Goal: Information Seeking & Learning: Learn about a topic

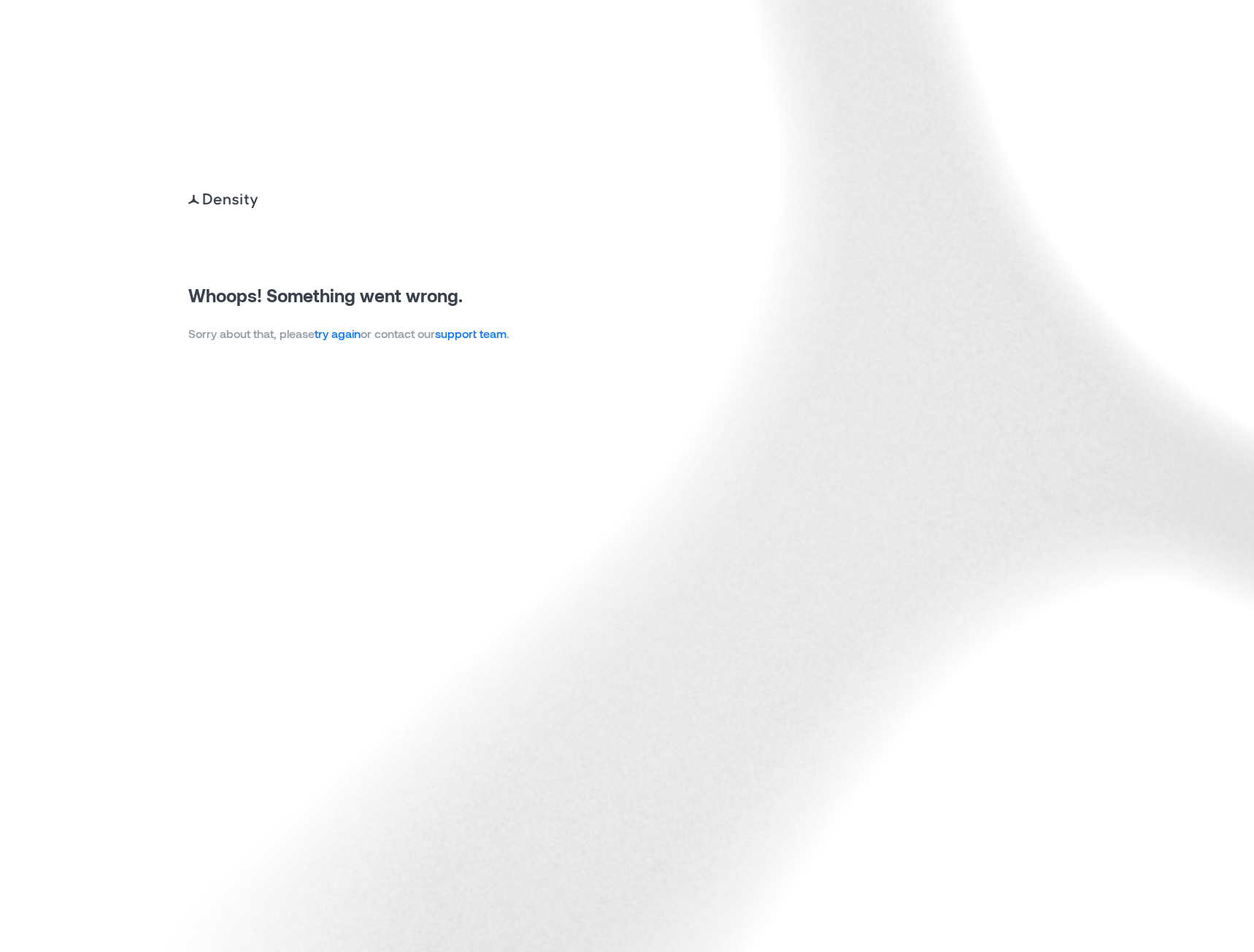
click at [359, 332] on link "try again" at bounding box center [337, 334] width 46 height 14
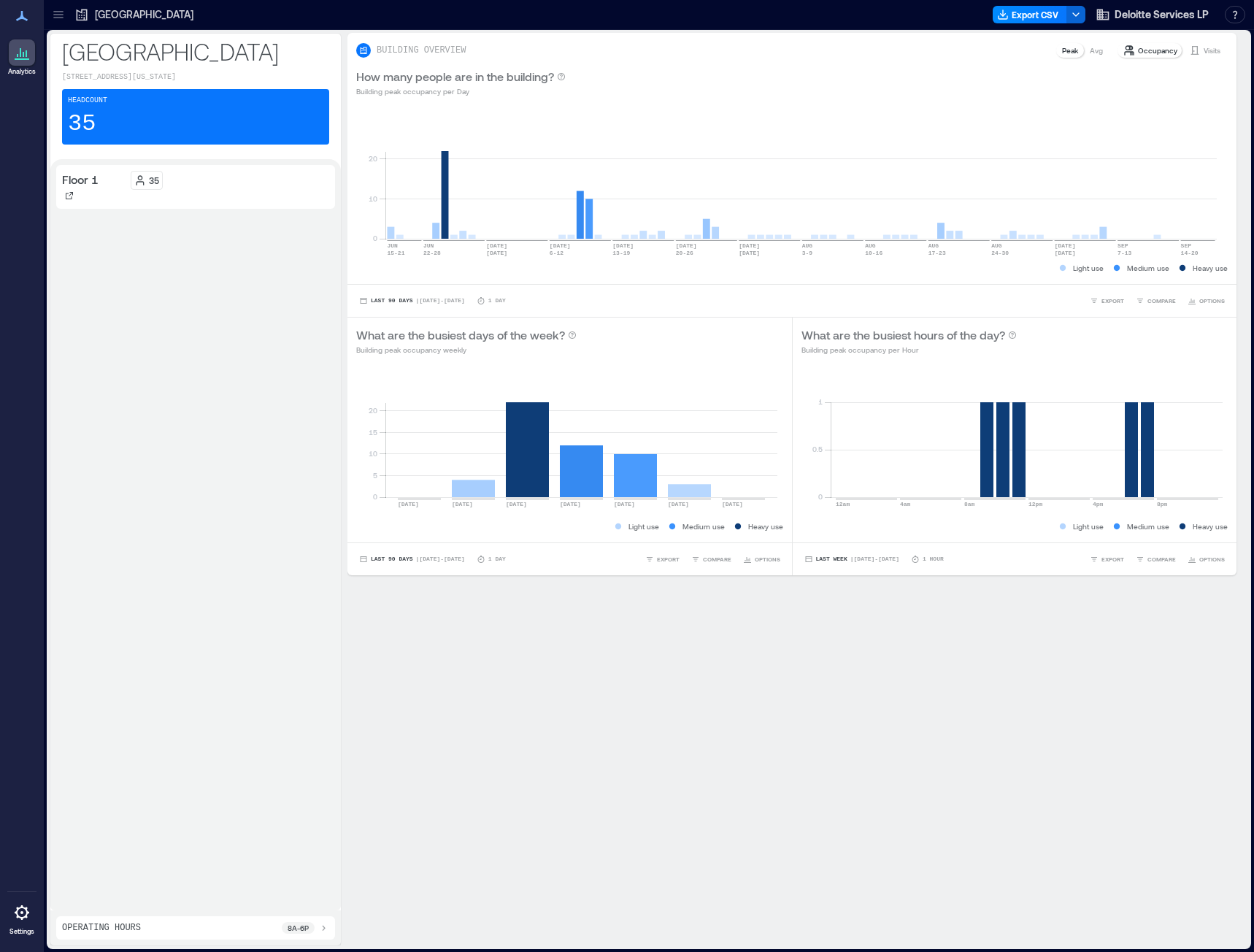
drag, startPoint x: 61, startPoint y: 12, endPoint x: 68, endPoint y: 21, distance: 11.4
click at [61, 12] on icon at bounding box center [58, 14] width 15 height 15
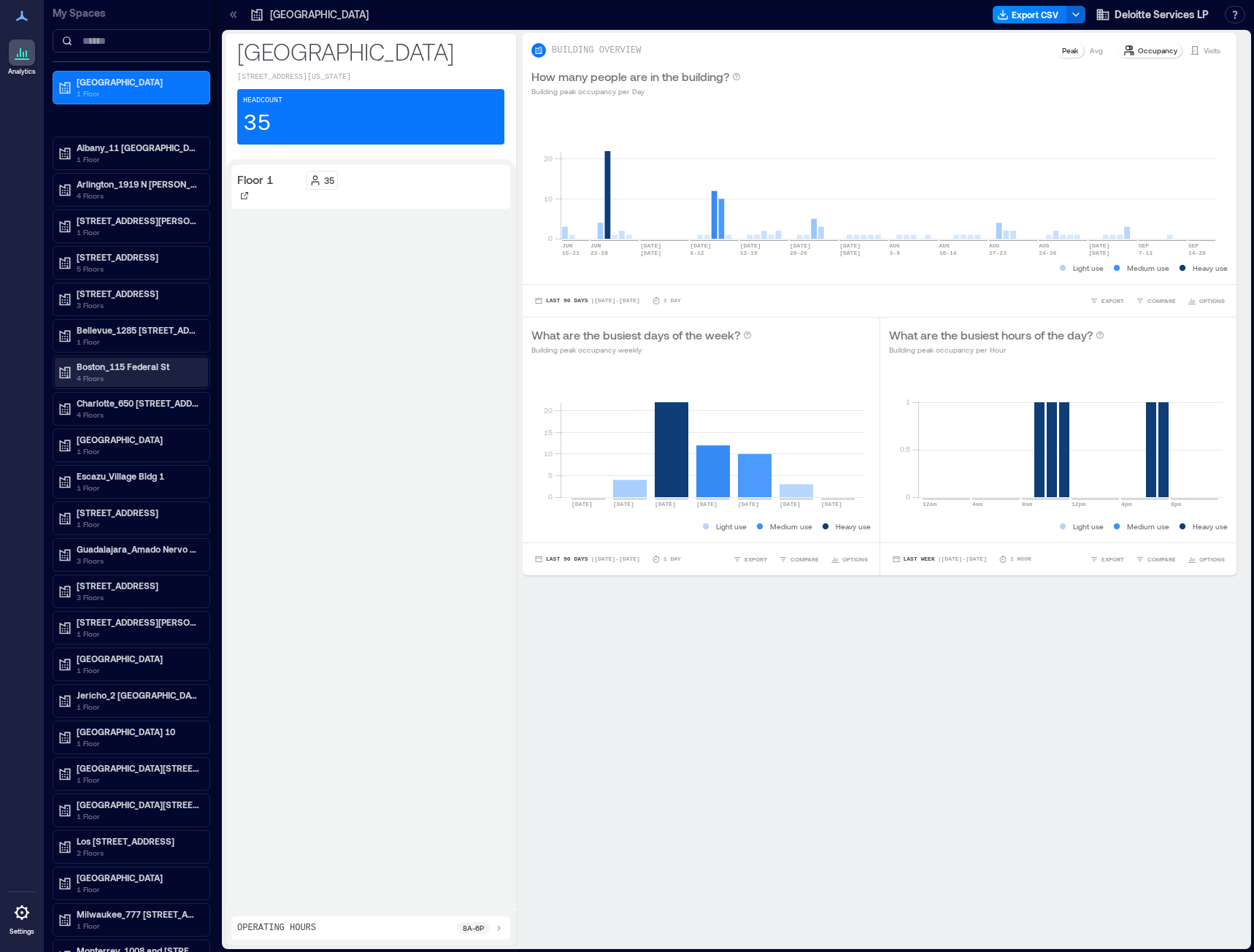
click at [107, 366] on p "Boston_115 Federal St" at bounding box center [138, 366] width 123 height 11
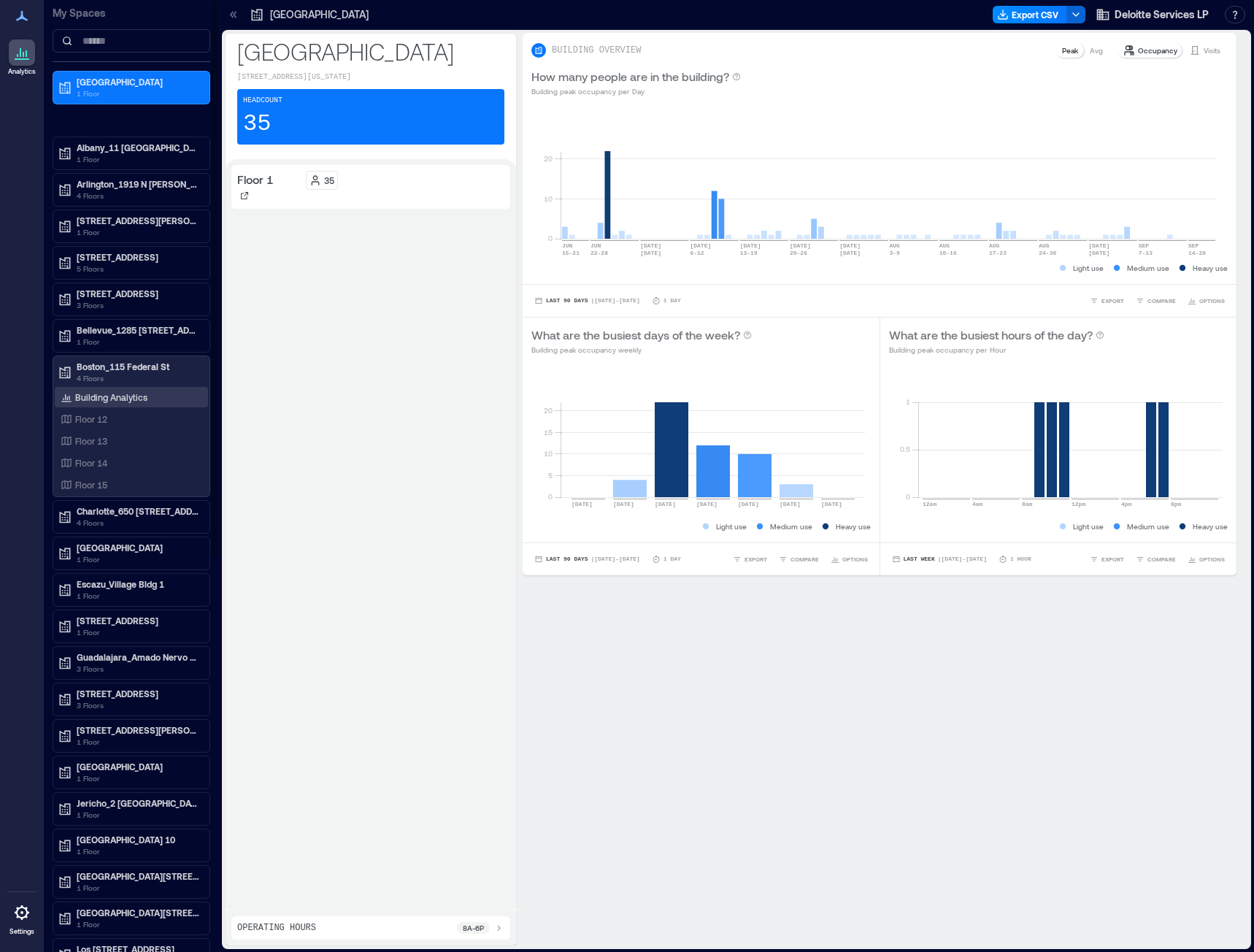
click at [90, 404] on div "Building Analytics" at bounding box center [104, 397] width 93 height 15
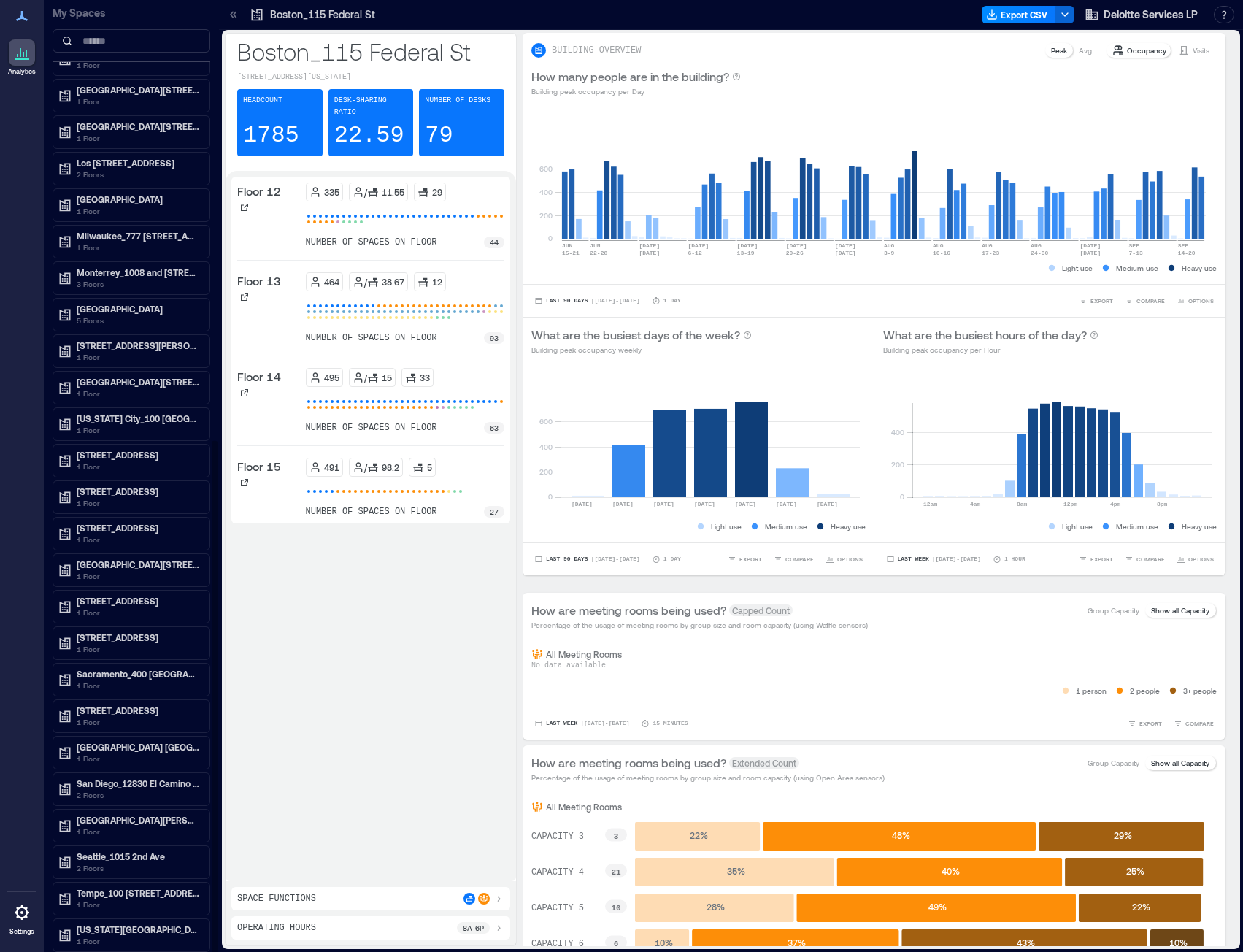
scroll to position [2, 0]
click at [125, 894] on p "Tempe_100 S. Mill Ave" at bounding box center [138, 892] width 123 height 11
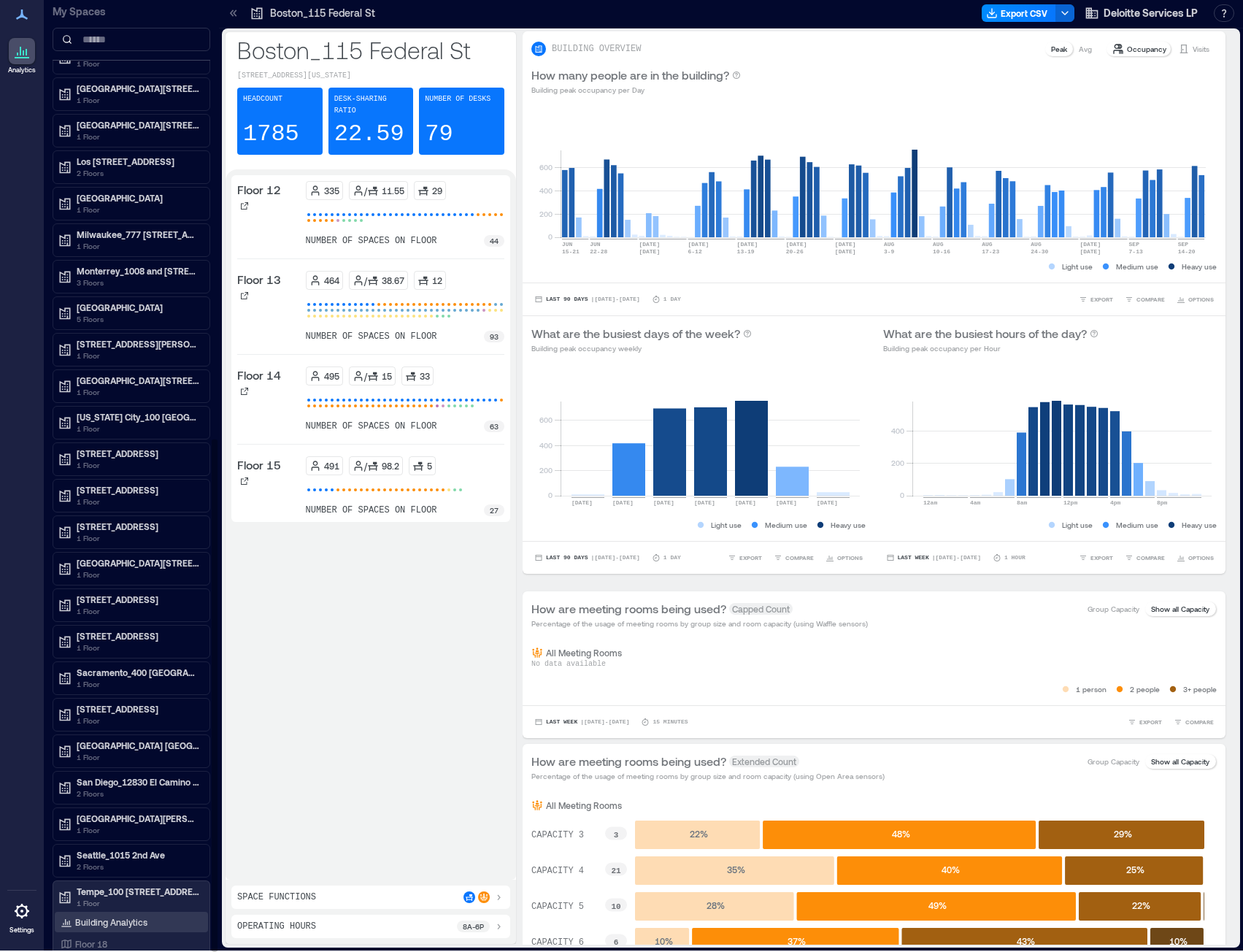
click at [127, 921] on p "Building Analytics" at bounding box center [111, 921] width 72 height 11
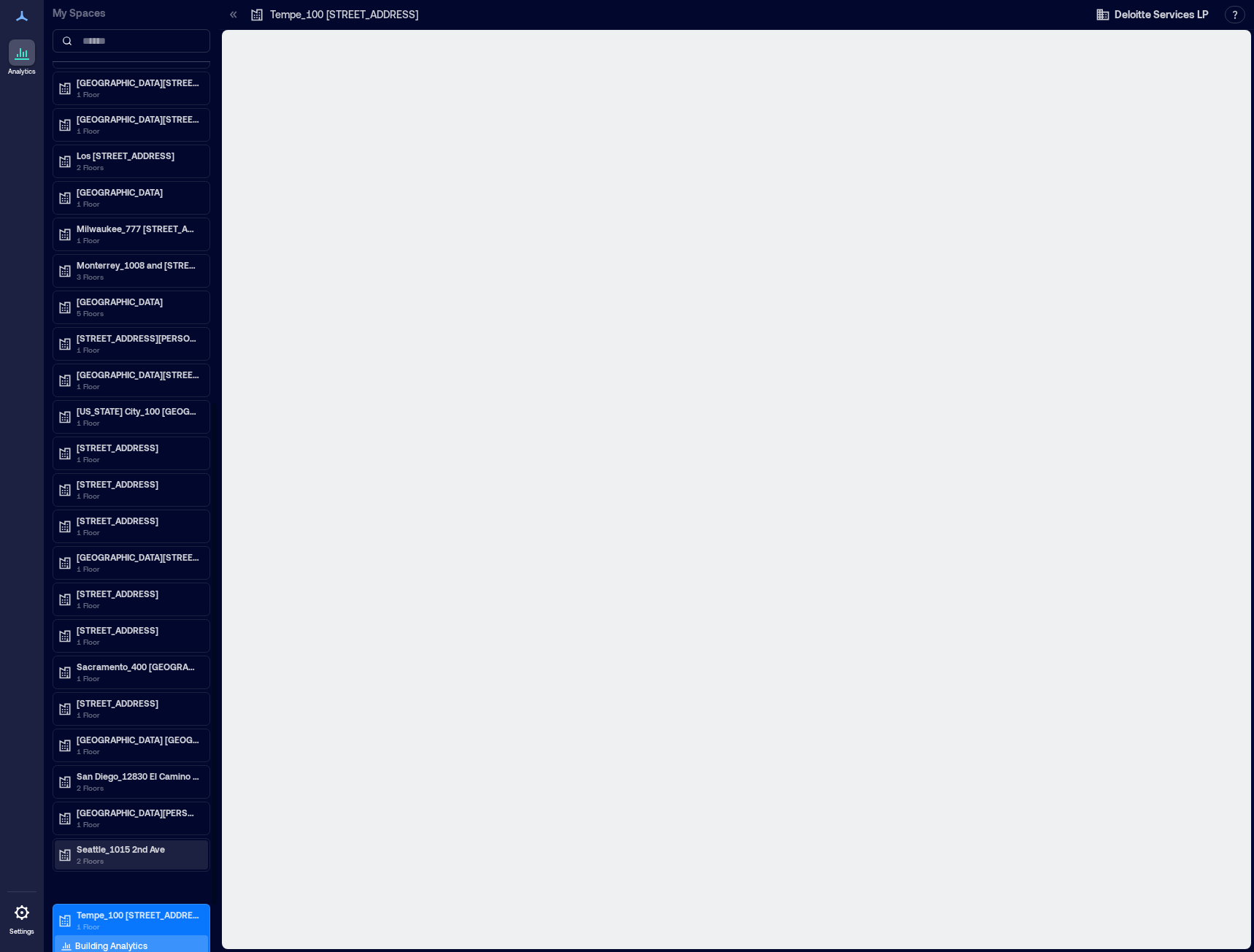
scroll to position [757, 0]
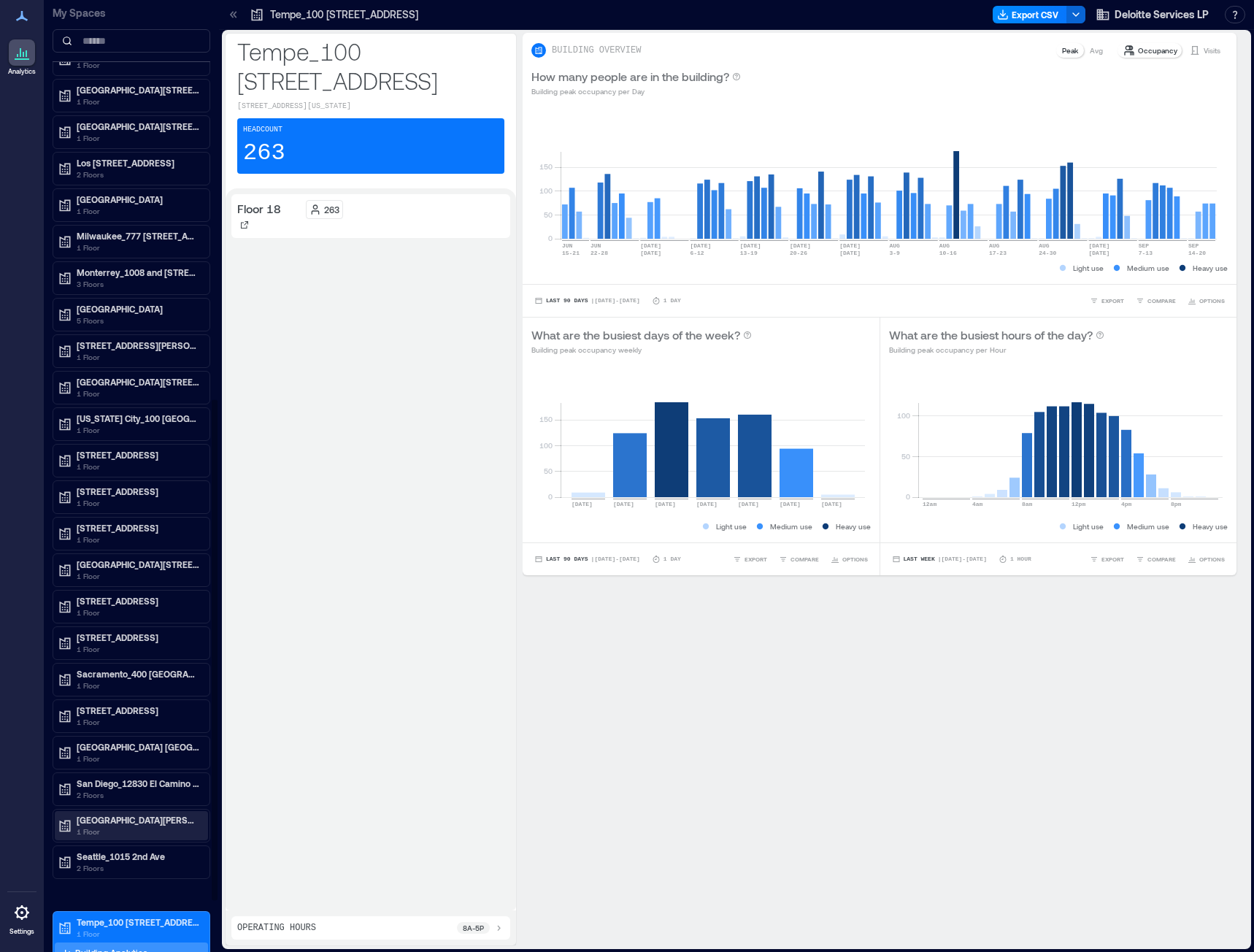
click at [142, 825] on p "San Juan_350 Carlos Chardon Avenue" at bounding box center [138, 819] width 123 height 11
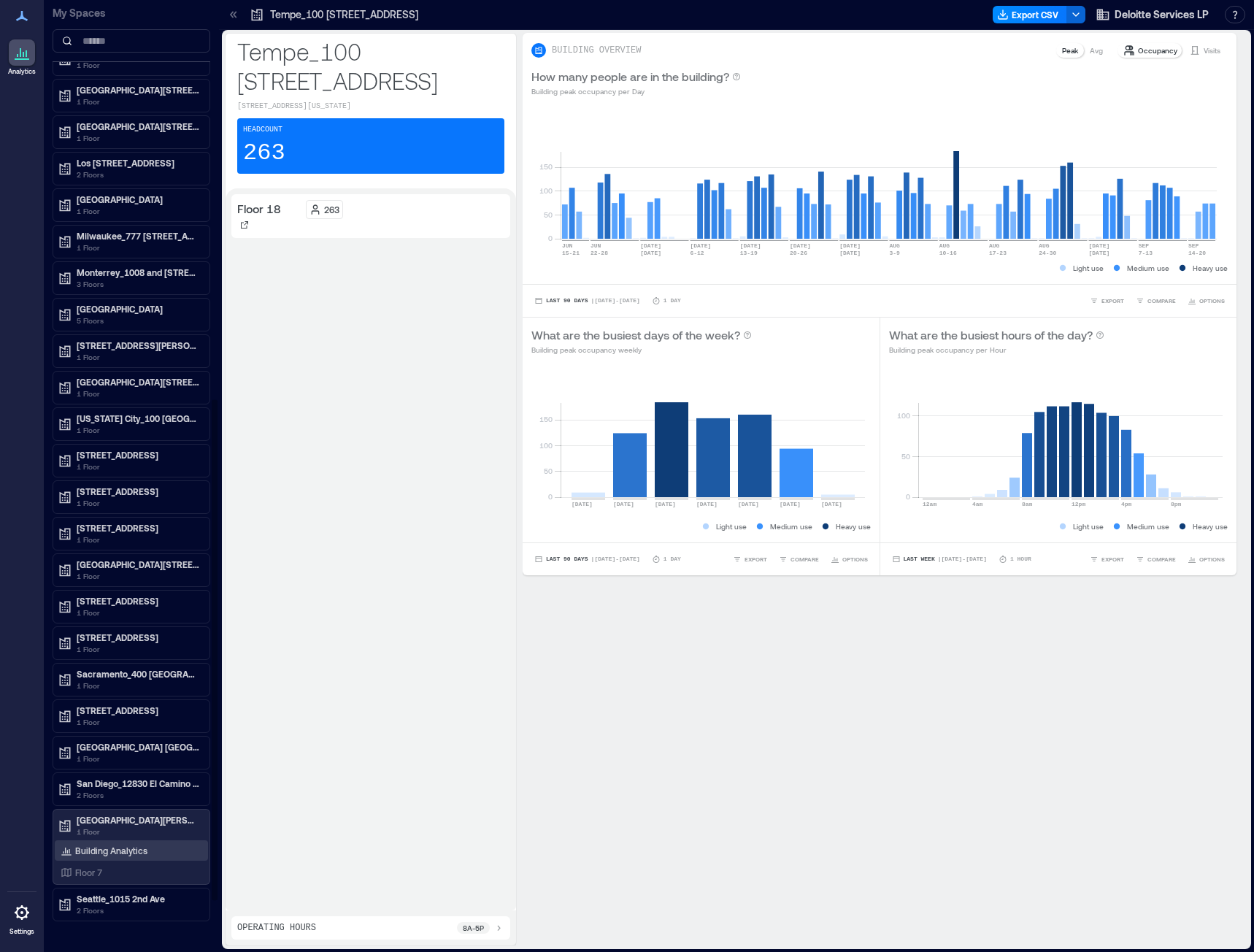
click at [130, 854] on p "Building Analytics" at bounding box center [111, 850] width 72 height 11
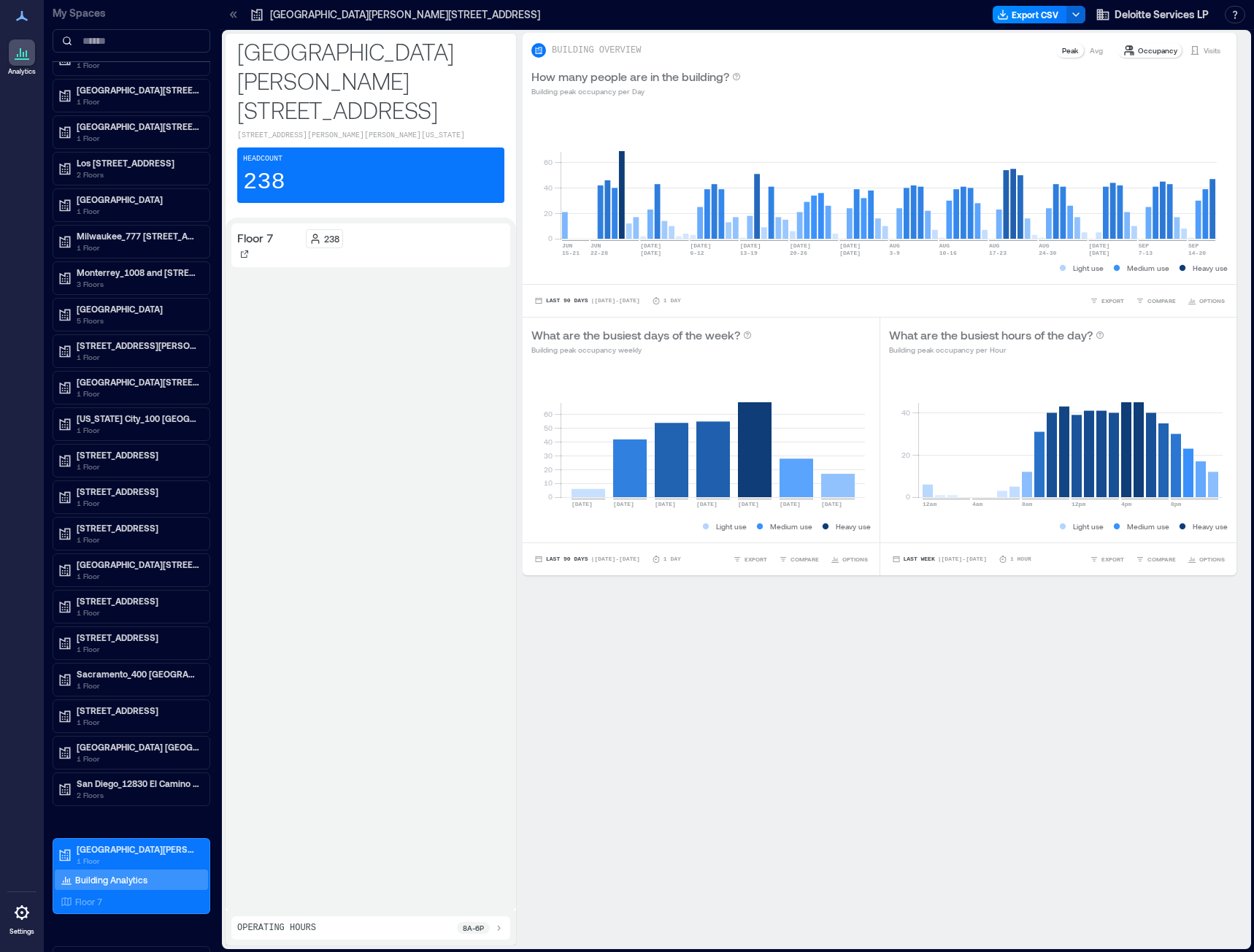
click at [267, 230] on p "Floor 7" at bounding box center [255, 238] width 36 height 17
click at [243, 247] on div at bounding box center [244, 254] width 15 height 15
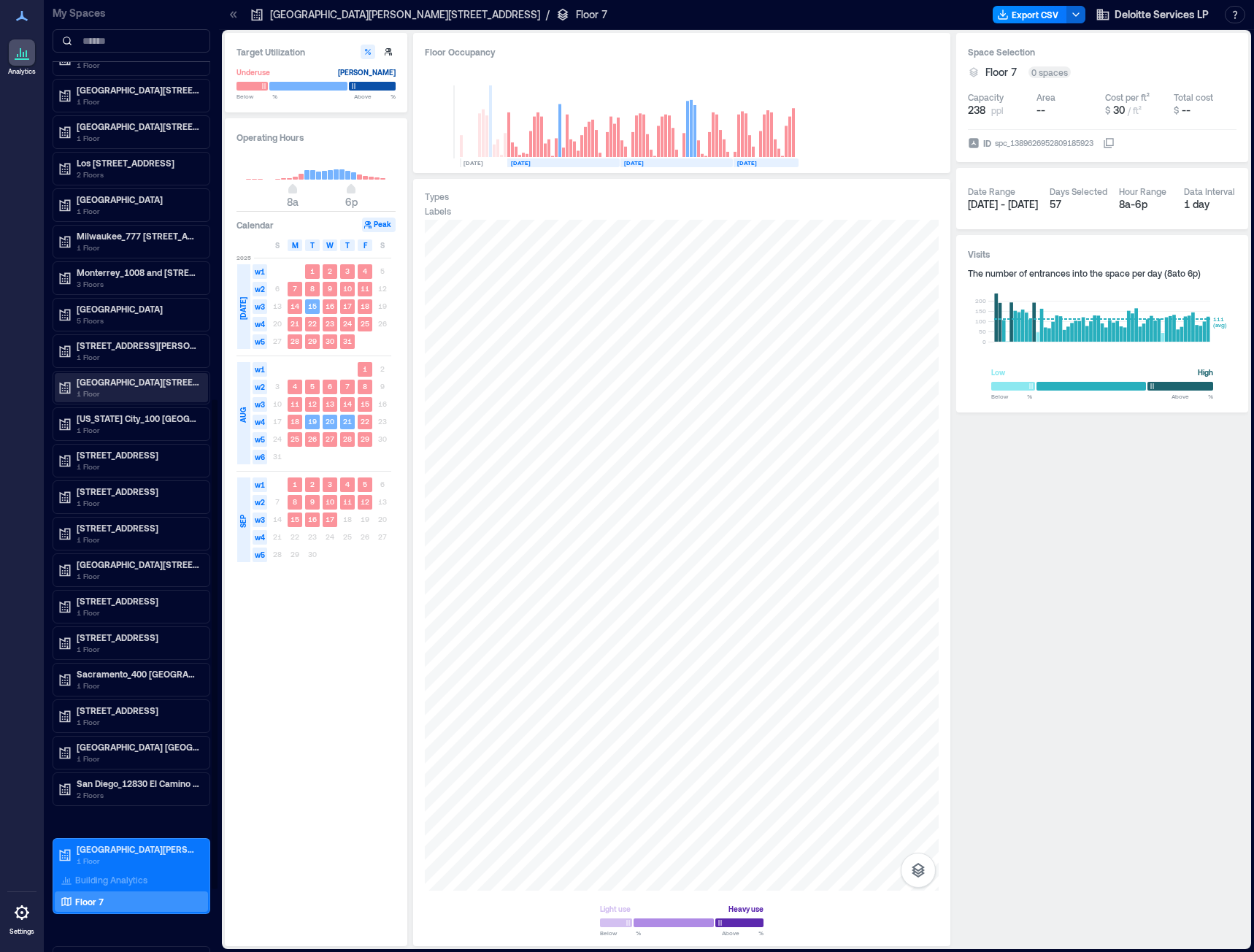
scroll to position [684, 0]
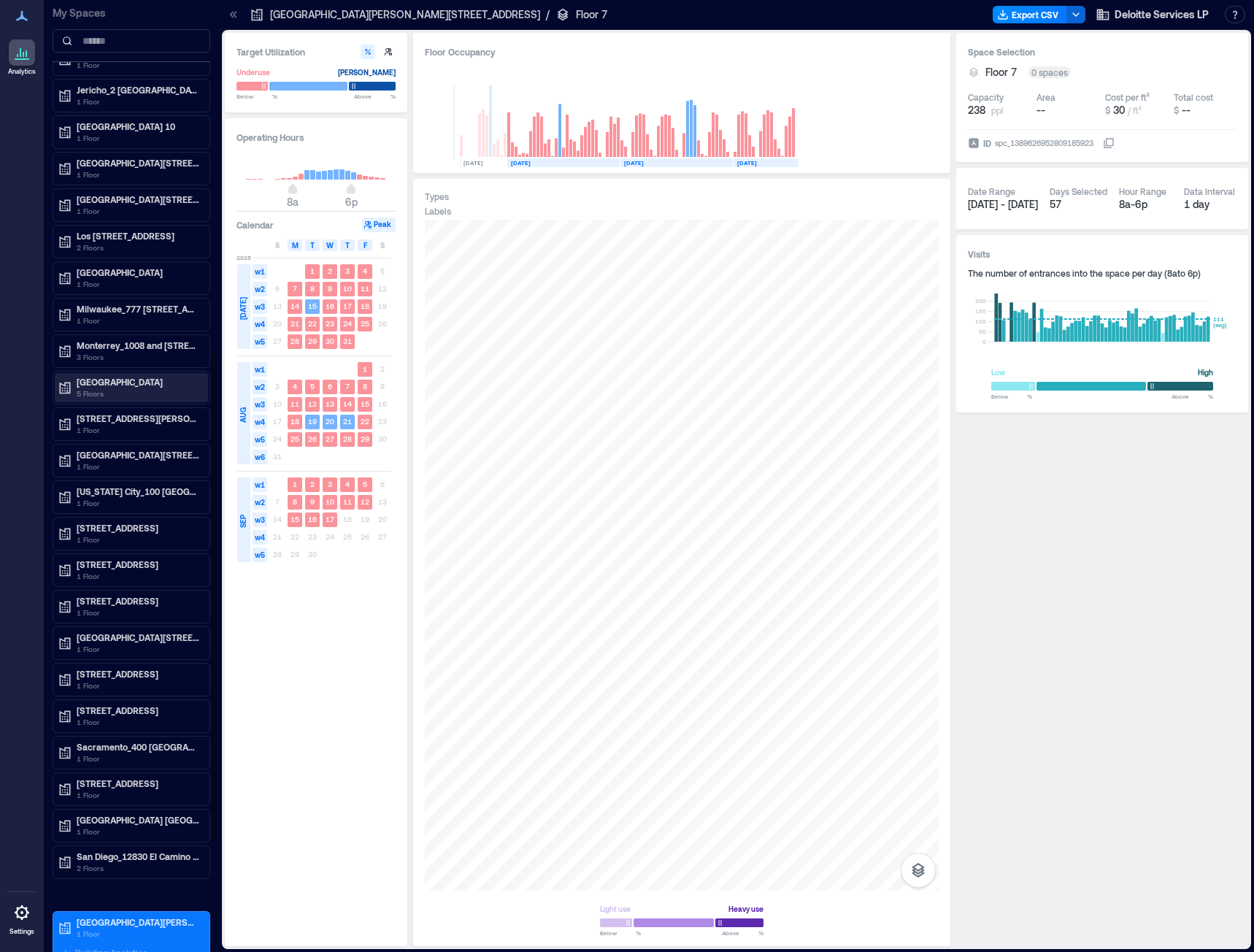
click at [117, 392] on p "5 Floors" at bounding box center [138, 392] width 123 height 11
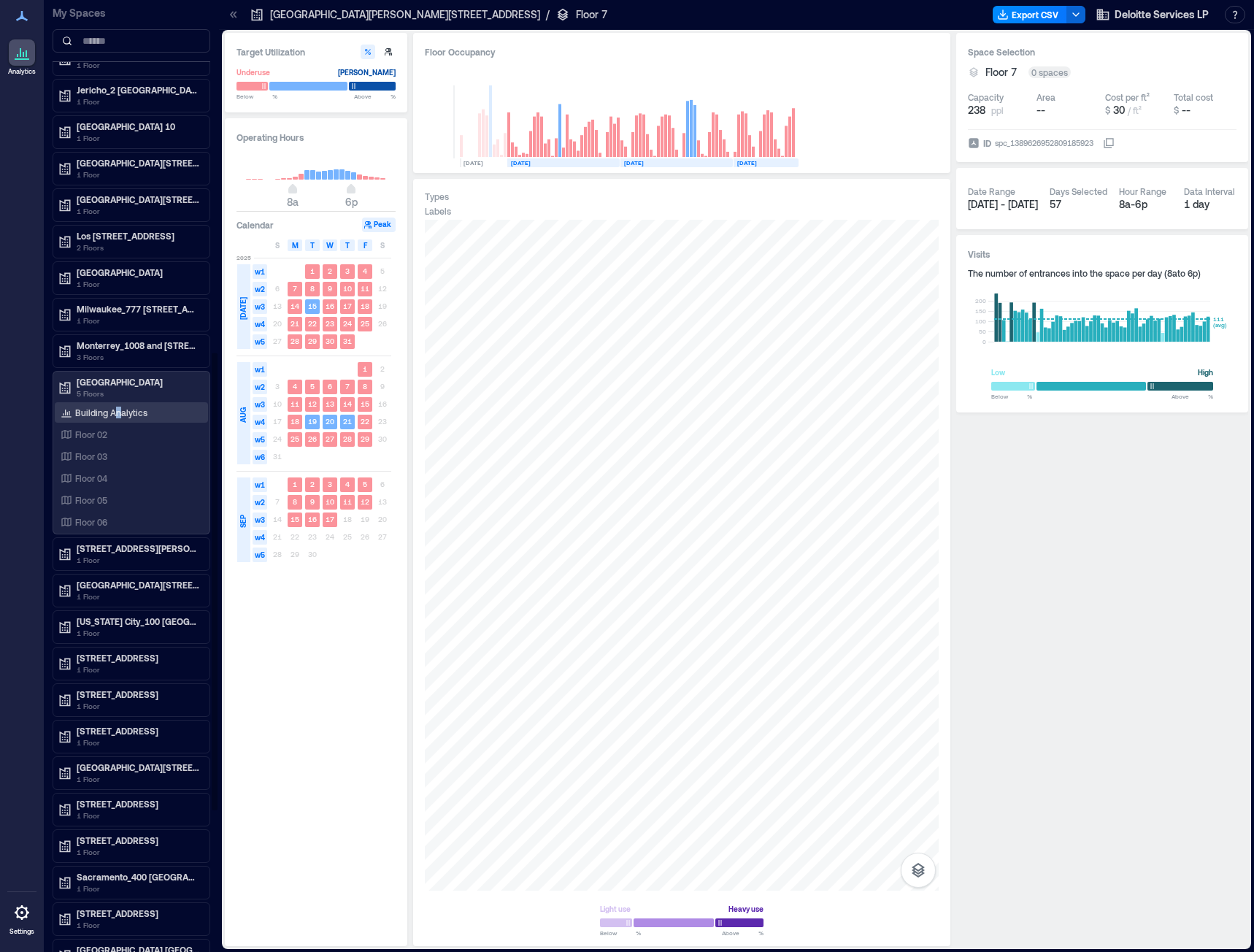
click at [116, 411] on p "Building Analytics" at bounding box center [111, 411] width 72 height 11
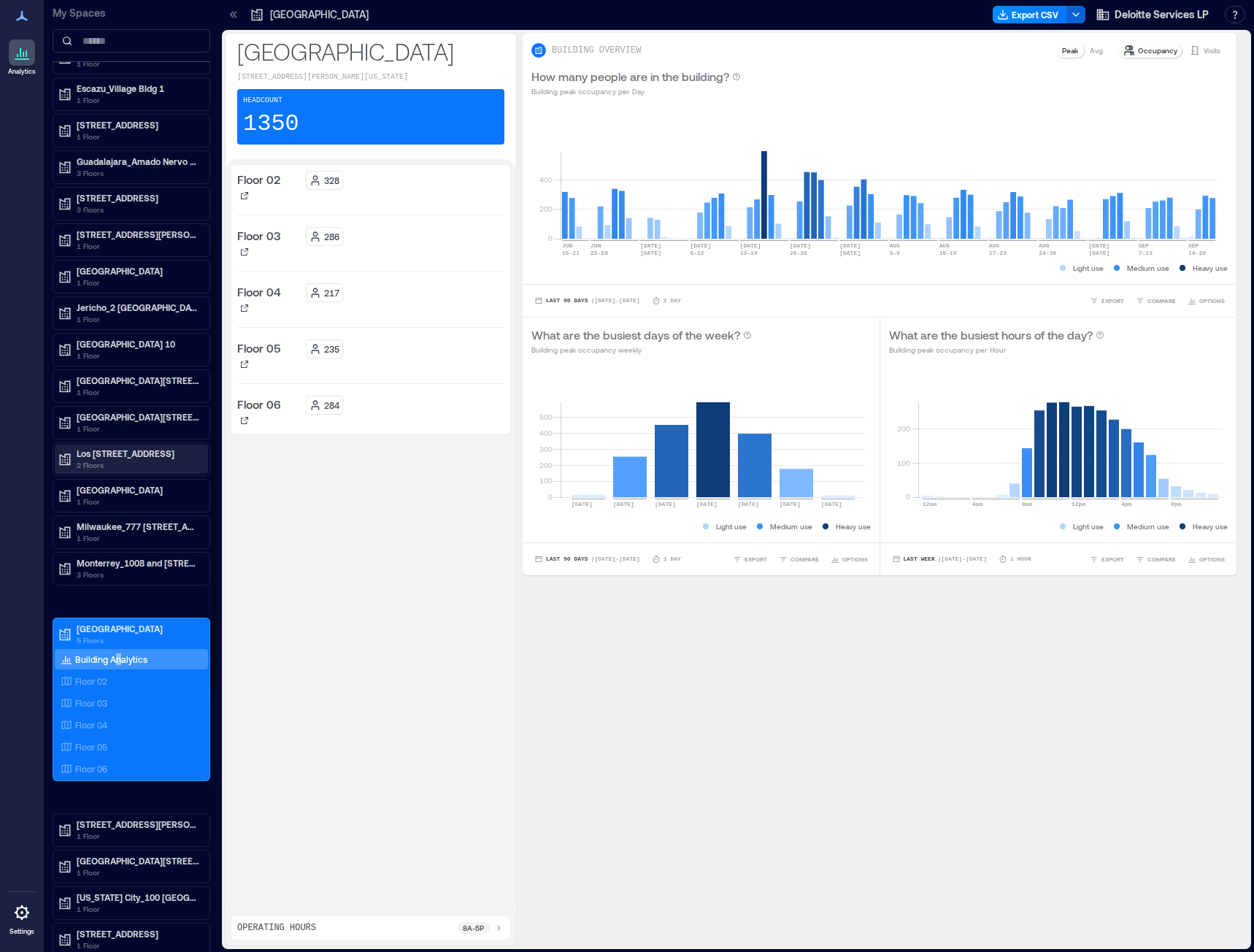
scroll to position [465, 0]
click at [178, 489] on p "Miami_600 Brickell Ave" at bounding box center [138, 490] width 123 height 11
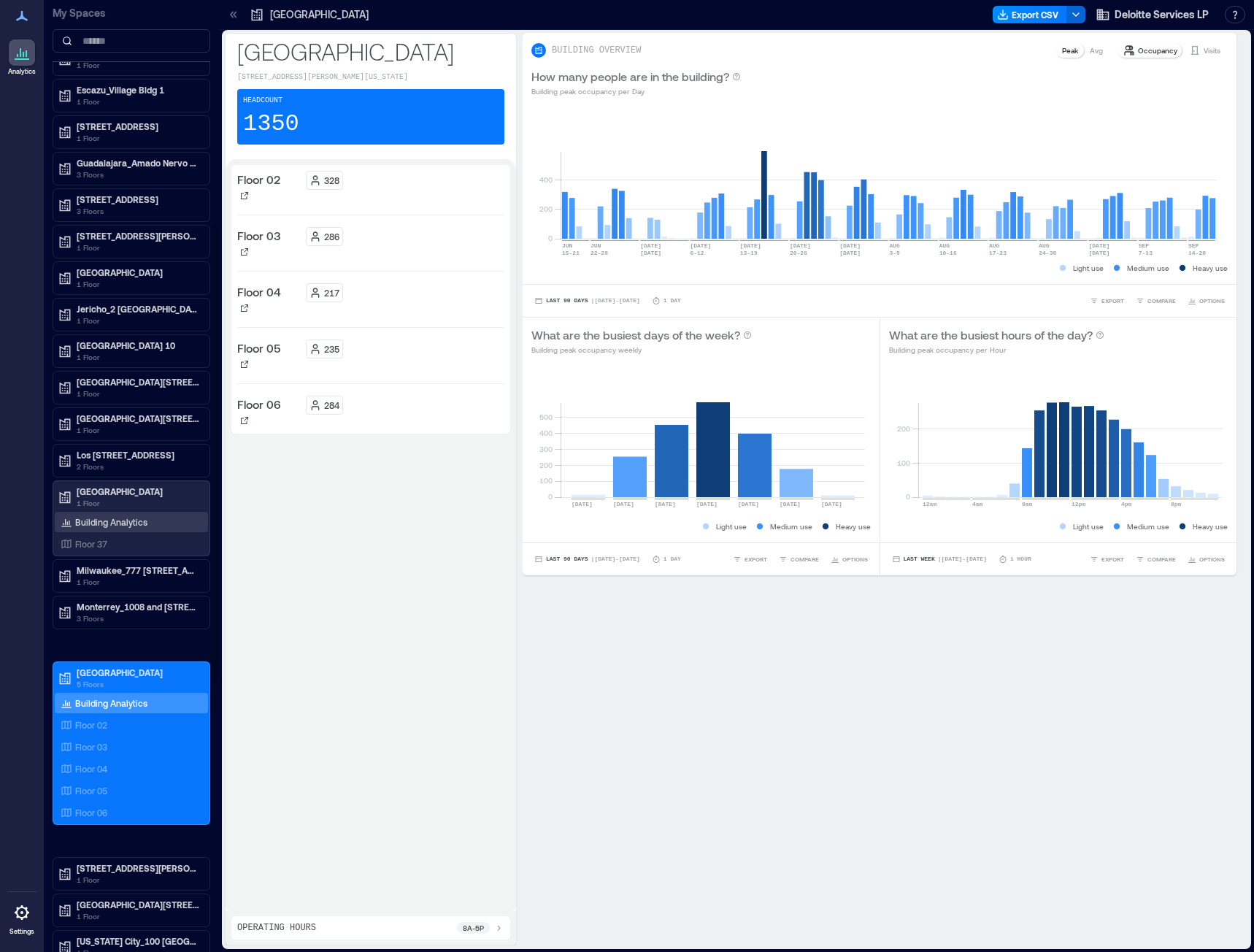
click at [113, 526] on p "Building Analytics" at bounding box center [111, 521] width 72 height 11
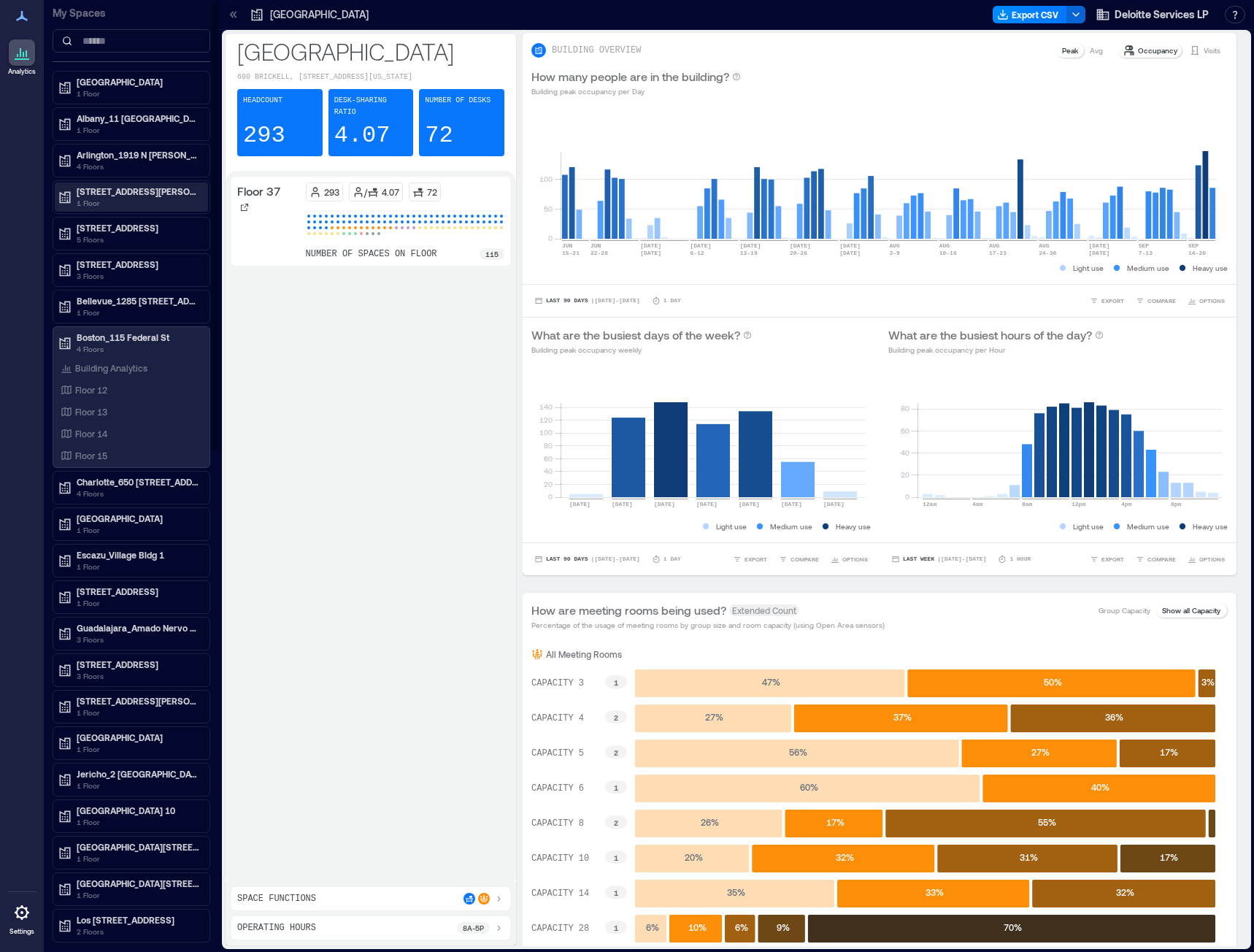
click at [131, 191] on p "Atlanta_1000 Abernathy Road" at bounding box center [138, 191] width 123 height 11
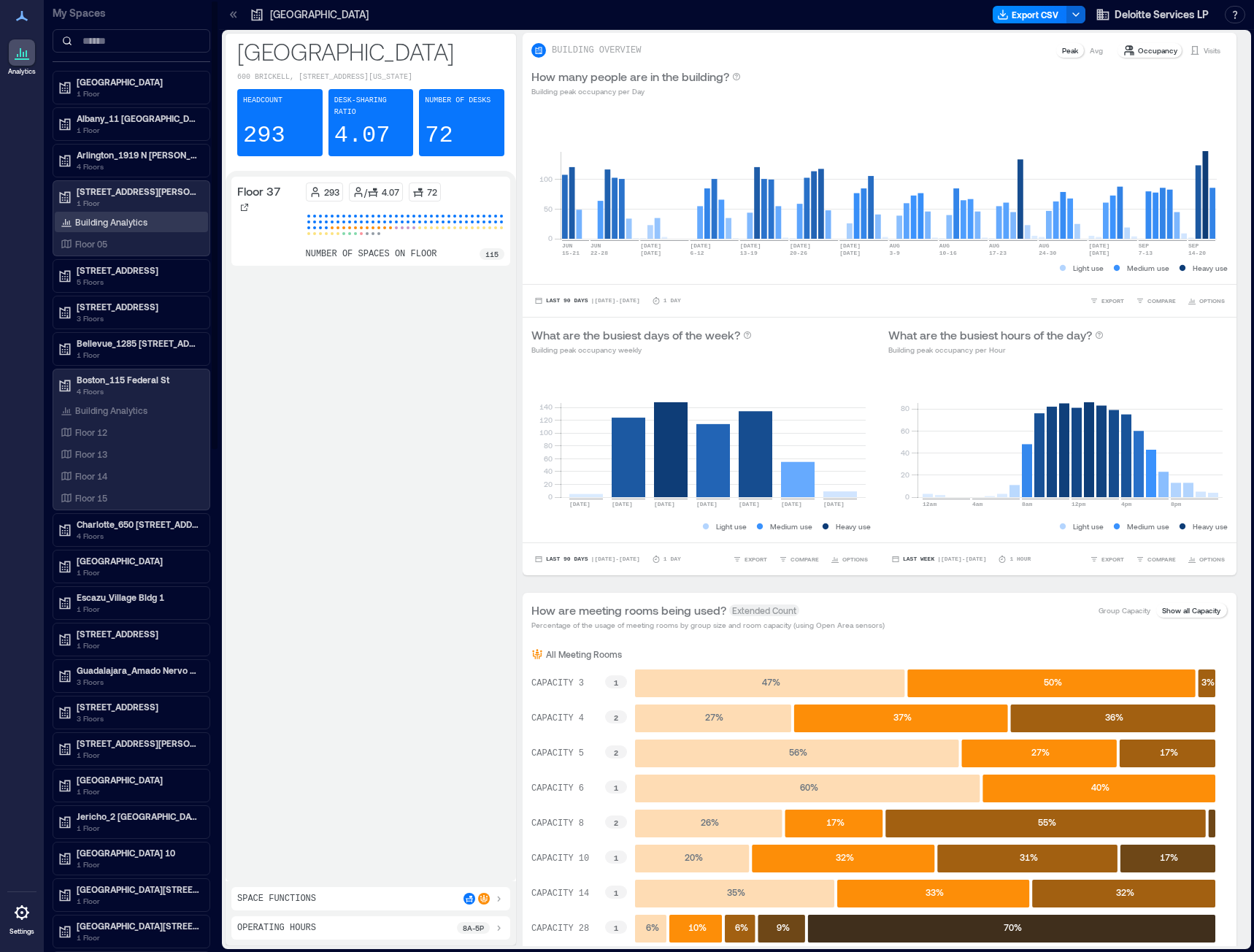
click at [108, 226] on p "Building Analytics" at bounding box center [111, 221] width 72 height 11
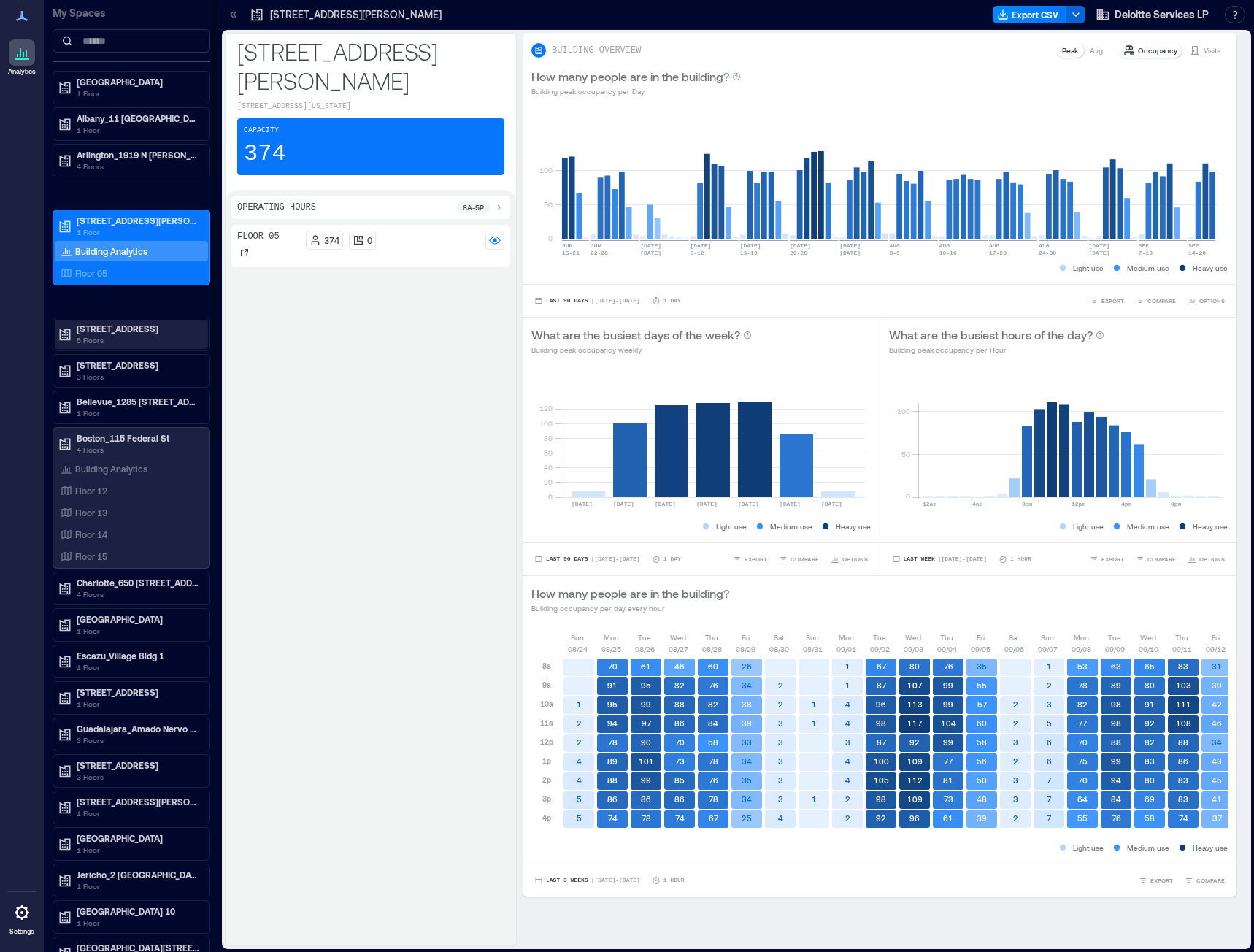
click at [117, 335] on p "5 Floors" at bounding box center [138, 340] width 123 height 11
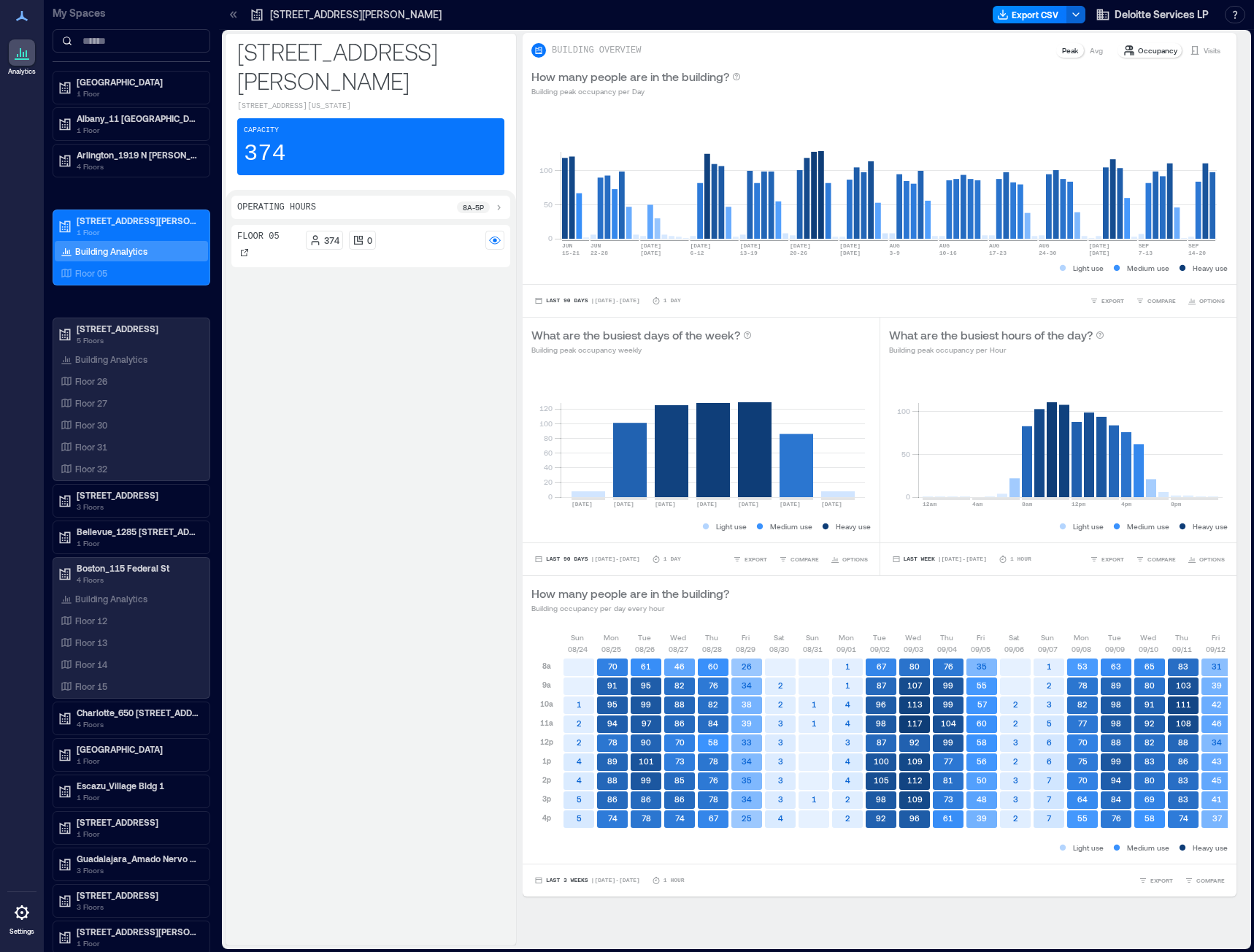
click at [223, 346] on div "Atlanta_1000 Abernathy Road 191 Peachtree Street Northeast, Atlanta, Georgia 30…" at bounding box center [736, 491] width 1035 height 922
click at [68, 365] on div "Building Analytics" at bounding box center [104, 359] width 93 height 15
